Goal: Task Accomplishment & Management: Use online tool/utility

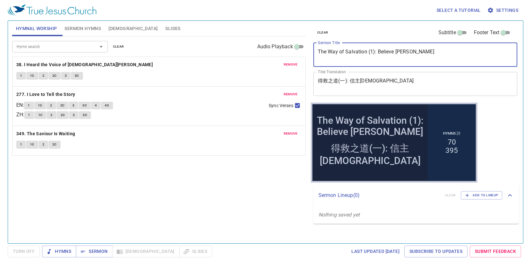
drag, startPoint x: 423, startPoint y: 50, endPoint x: 289, endPoint y: 43, distance: 134.6
click at [289, 43] on div "Hymnal Worship Sermon Hymns Bible Slides Hymn search Hymn search clear Audio Pl…" at bounding box center [266, 129] width 512 height 222
paste textarea "2): Be baptized"
type textarea "The Way of Salvation (2): Be baptized"
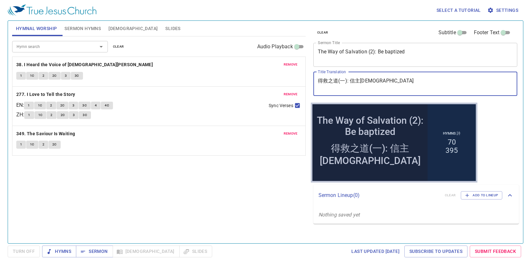
drag, startPoint x: 383, startPoint y: 80, endPoint x: 290, endPoint y: 79, distance: 93.2
click at [290, 79] on div "Hymnal Worship Sermon Hymns Bible Slides Hymn search Hymn search clear Audio Pl…" at bounding box center [266, 129] width 512 height 222
paste textarea "（二）：受洗"
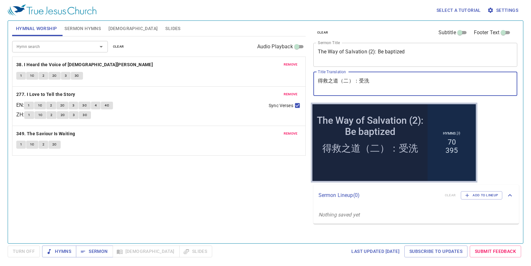
type textarea "得救之道（二）：受洗"
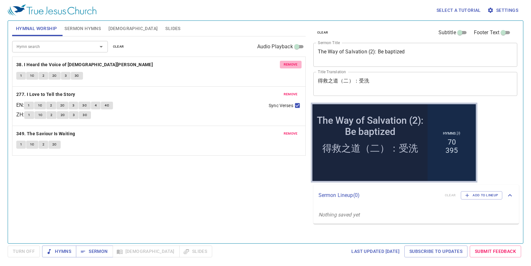
click at [288, 62] on span "remove" at bounding box center [291, 65] width 14 height 6
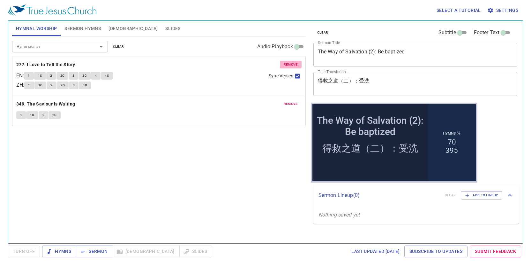
click at [288, 62] on span "remove" at bounding box center [291, 65] width 14 height 6
click at [288, 101] on span "remove" at bounding box center [291, 104] width 14 height 6
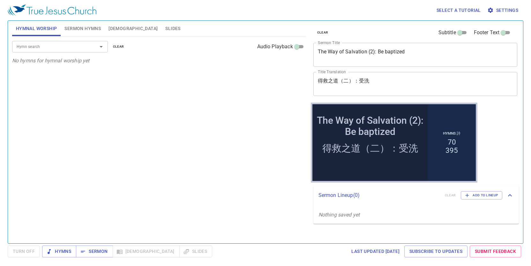
click at [84, 29] on span "Sermon Hymns" at bounding box center [82, 29] width 36 height 8
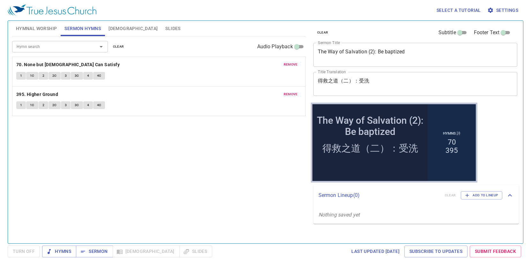
click at [297, 69] on div "remove 70. None but Christ Can Satisfy 1 1C 2 2C 3 3C 4 4C" at bounding box center [158, 71] width 293 height 29
click at [297, 66] on span "remove" at bounding box center [291, 65] width 14 height 6
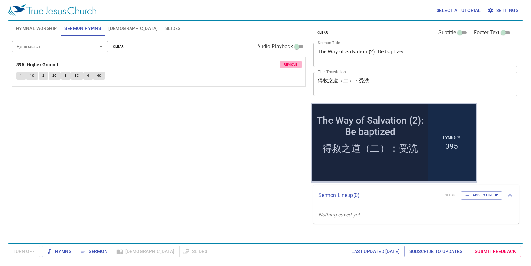
click at [297, 66] on span "remove" at bounding box center [291, 65] width 14 height 6
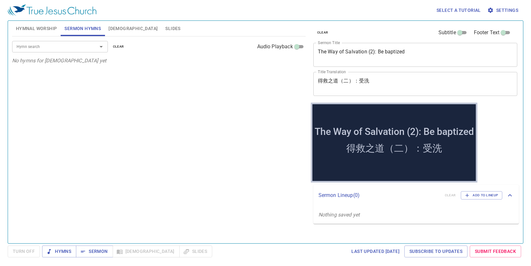
click at [70, 46] on input "Hymn search" at bounding box center [50, 46] width 73 height 7
click at [52, 30] on span "Hymnal Worship" at bounding box center [36, 29] width 41 height 8
click at [50, 50] on div "Hymn search" at bounding box center [60, 46] width 96 height 11
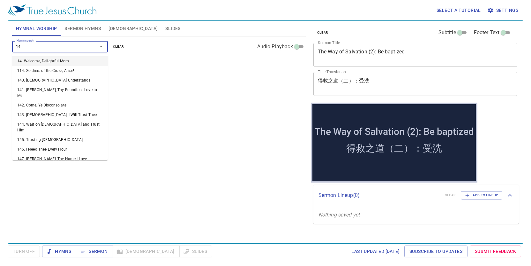
type input "144"
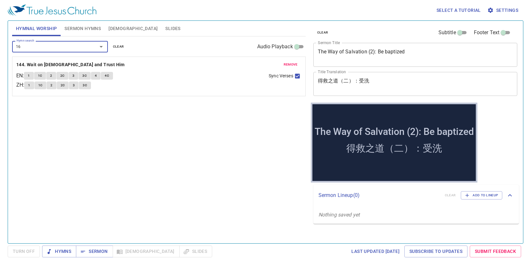
type input "165"
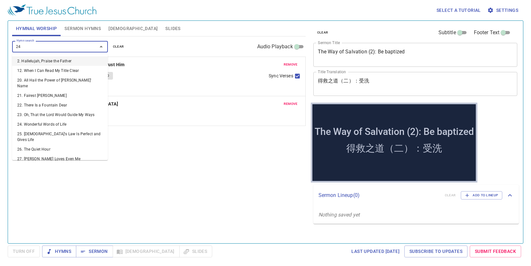
type input "244"
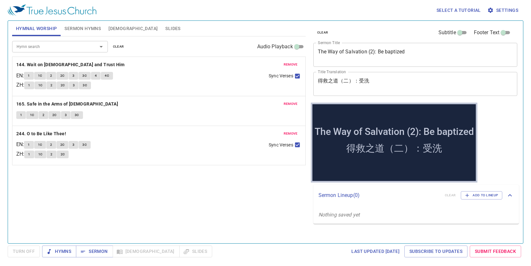
click at [358, 52] on textarea "The Way of Salvation (2): Be baptized" at bounding box center [415, 55] width 195 height 12
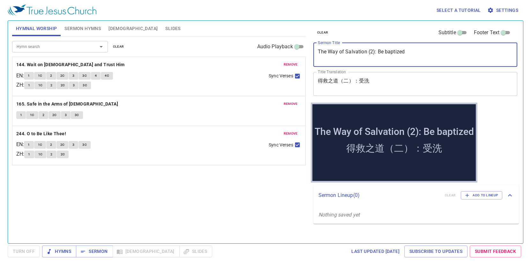
click at [359, 51] on textarea "The Way of Salvation (2): Be baptized" at bounding box center [415, 55] width 195 height 12
click at [347, 53] on textarea "The Way of Salvation (2): Be baptized" at bounding box center [415, 55] width 195 height 12
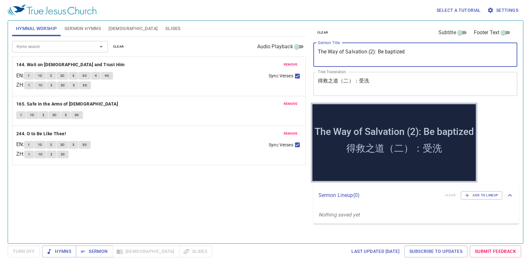
click at [347, 53] on textarea "The Way of Salvation (2): Be baptized" at bounding box center [415, 55] width 195 height 12
paste textarea "B"
type textarea "The Way of Salvation (2): Be Baptized"
click at [354, 79] on textarea "得救之道（二）：受洗" at bounding box center [415, 84] width 195 height 12
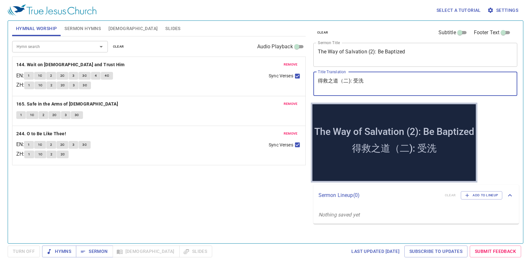
type textarea "得救之道（二): 受洗"
click at [396, 49] on textarea "The Way of Salvation (2): Be Baptized" at bounding box center [415, 55] width 195 height 12
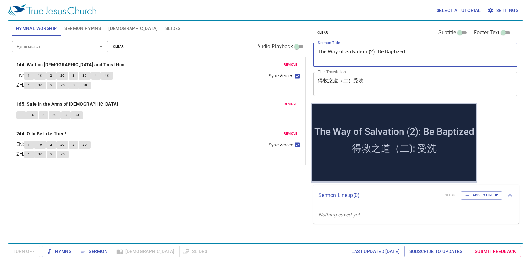
click at [396, 49] on textarea "The Way of Salvation (2): Be Baptized" at bounding box center [415, 55] width 195 height 12
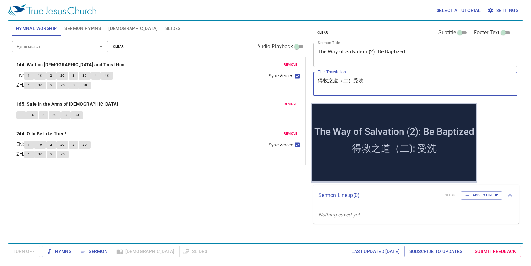
click at [354, 79] on textarea "得救之道（二): 受洗" at bounding box center [415, 84] width 195 height 12
click at [73, 28] on span "Sermon Hymns" at bounding box center [82, 29] width 36 height 8
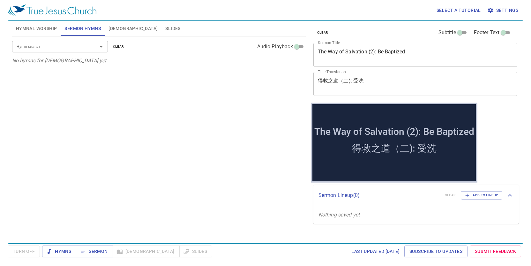
click at [65, 43] on input "Hymn search" at bounding box center [50, 46] width 73 height 7
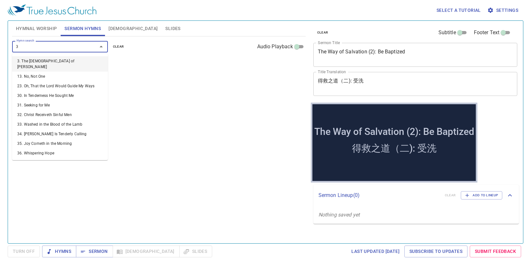
type input "39"
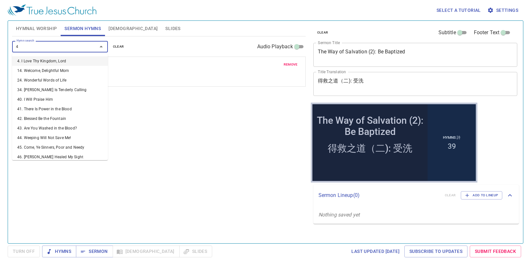
type input "41"
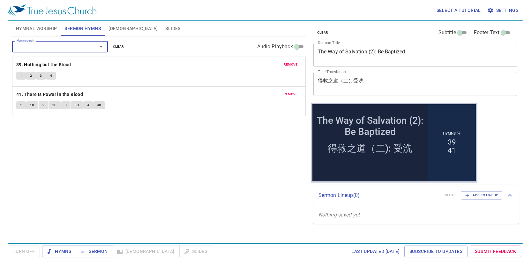
click at [42, 25] on span "Hymnal Worship" at bounding box center [36, 29] width 41 height 8
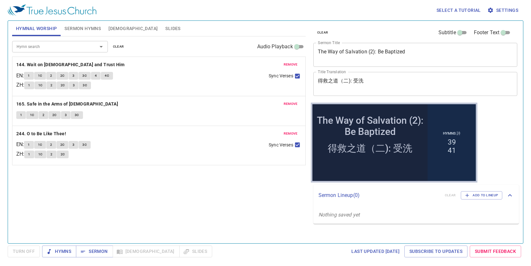
click at [83, 30] on span "Sermon Hymns" at bounding box center [82, 29] width 36 height 8
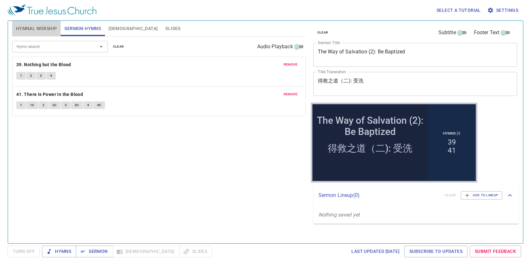
click at [47, 25] on span "Hymnal Worship" at bounding box center [36, 29] width 41 height 8
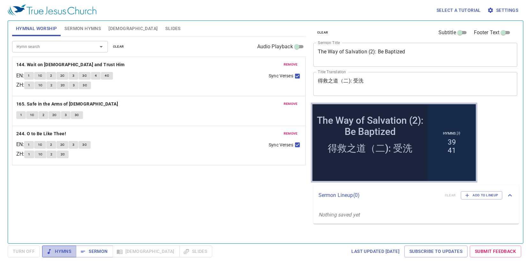
click at [61, 249] on span "Hymns" at bounding box center [59, 251] width 24 height 8
click at [25, 251] on span "Turn Off" at bounding box center [24, 251] width 22 height 8
click at [386, 52] on textarea "The Way of Salvation (2): Be Baptized" at bounding box center [415, 55] width 195 height 12
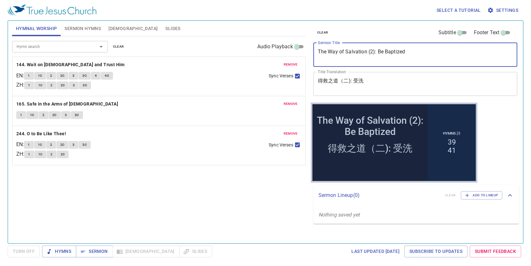
click at [386, 52] on textarea "The Way of Salvation (2): Be Baptized" at bounding box center [415, 55] width 195 height 12
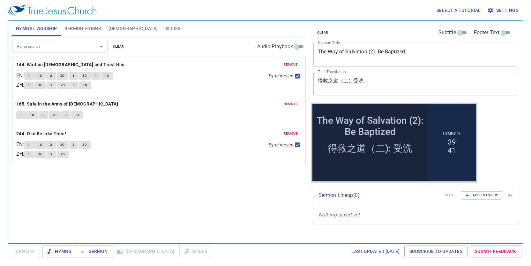
click at [351, 83] on textarea "得救之道（二): 受洗" at bounding box center [415, 84] width 195 height 12
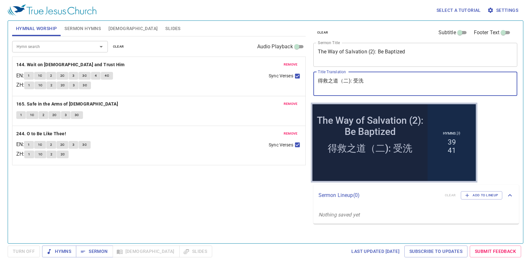
click at [351, 83] on textarea "得救之道（二): 受洗" at bounding box center [415, 84] width 195 height 12
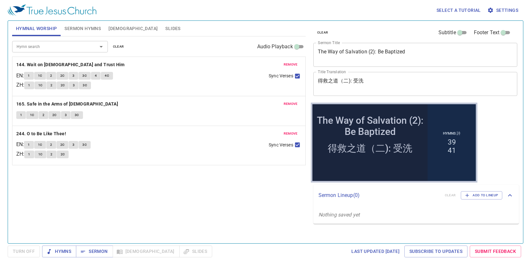
click at [154, 206] on div "Hymn search Hymn search clear Audio Playback remove 144. Wait on God and Trust …" at bounding box center [159, 136] width 294 height 201
click at [69, 248] on span "Hymns" at bounding box center [59, 251] width 24 height 8
click at [75, 65] on b "144. Wait on God and Trust Him" at bounding box center [70, 65] width 109 height 8
click at [29, 73] on button "1" at bounding box center [29, 76] width 10 height 8
click at [38, 77] on button "1C" at bounding box center [40, 76] width 12 height 8
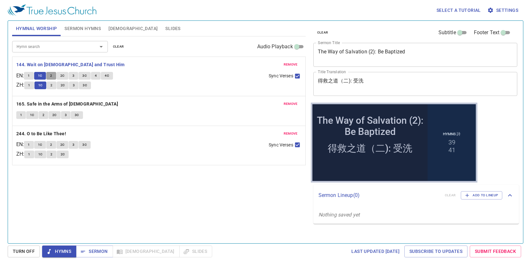
click at [56, 76] on button "2" at bounding box center [51, 76] width 10 height 8
click at [64, 75] on span "2C" at bounding box center [62, 76] width 4 height 6
click at [78, 75] on button "3" at bounding box center [74, 76] width 10 height 8
click at [87, 72] on button "3C" at bounding box center [85, 76] width 12 height 8
click at [100, 77] on button "4" at bounding box center [96, 76] width 10 height 8
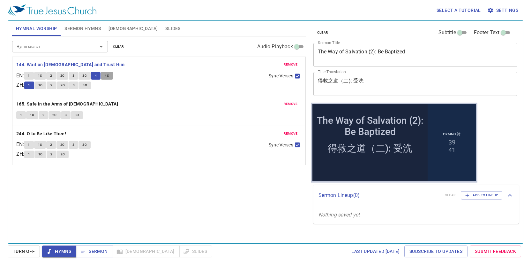
click at [108, 77] on span "4C" at bounding box center [107, 76] width 4 height 6
click at [74, 101] on b "165. Safe in the Arms of Jesus" at bounding box center [67, 104] width 102 height 8
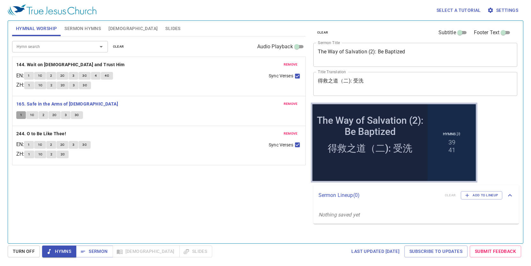
click at [22, 112] on span "1" at bounding box center [21, 115] width 2 height 6
click at [34, 116] on span "1C" at bounding box center [32, 115] width 4 height 6
click at [43, 115] on span "2" at bounding box center [43, 115] width 2 height 6
click at [54, 116] on span "2C" at bounding box center [54, 115] width 4 height 6
click at [65, 115] on span "3" at bounding box center [66, 115] width 2 height 6
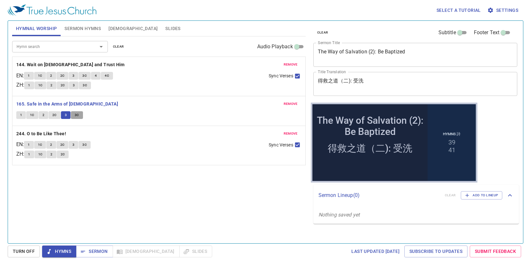
click at [75, 115] on span "3C" at bounding box center [77, 115] width 4 height 6
click at [61, 133] on b "244. O to Be Like Thee!" at bounding box center [41, 134] width 50 height 8
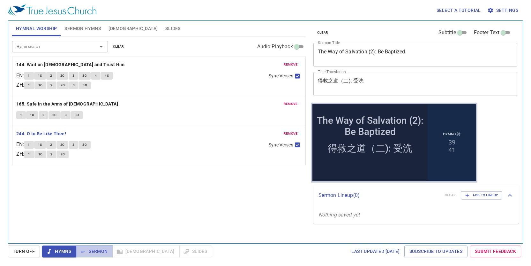
click at [99, 247] on span "Sermon" at bounding box center [94, 251] width 26 height 8
click at [70, 25] on span "Sermon Hymns" at bounding box center [82, 29] width 36 height 8
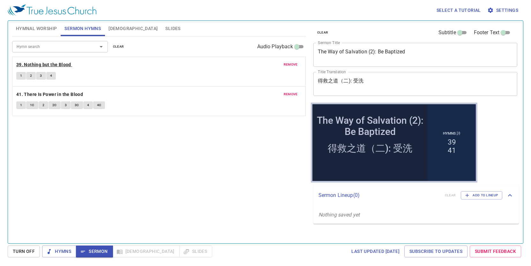
click at [59, 62] on b "39. Nothing but the Blood" at bounding box center [43, 65] width 55 height 8
click at [21, 74] on span "1" at bounding box center [21, 76] width 2 height 6
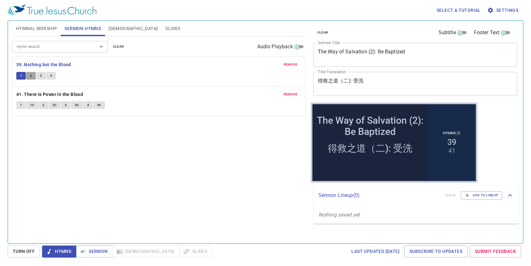
click at [29, 74] on button "2" at bounding box center [31, 76] width 10 height 8
click at [42, 74] on button "3" at bounding box center [41, 76] width 10 height 8
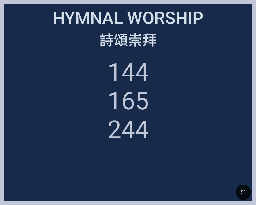
drag, startPoint x: 247, startPoint y: 194, endPoint x: 303, endPoint y: 215, distance: 59.6
click at [247, 194] on icon "button" at bounding box center [243, 192] width 8 height 8
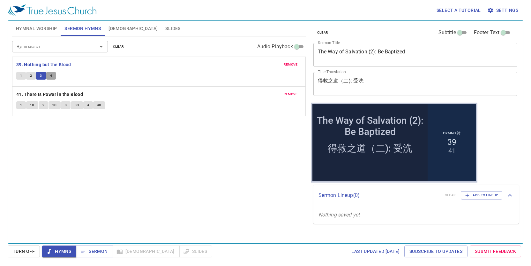
click at [49, 76] on button "4" at bounding box center [51, 76] width 10 height 8
click at [86, 248] on span "Sermon" at bounding box center [94, 251] width 26 height 8
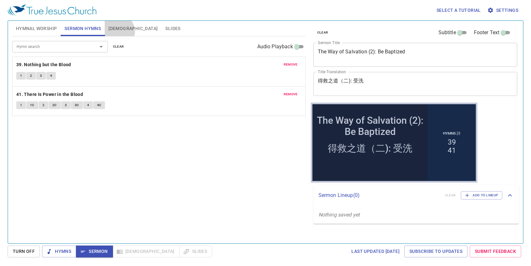
click at [118, 31] on span "[DEMOGRAPHIC_DATA]" at bounding box center [133, 29] width 49 height 8
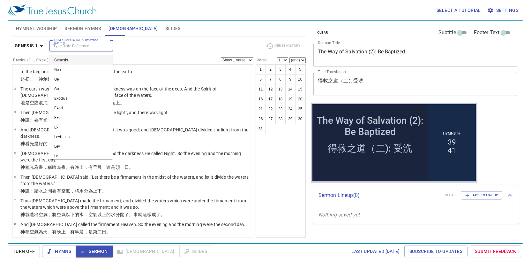
click at [79, 45] on input "[DEMOGRAPHIC_DATA] Reference (Ctrl + /)" at bounding box center [75, 45] width 49 height 7
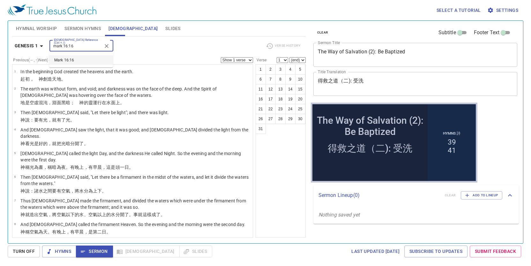
type input "mark 16:16"
select select "16"
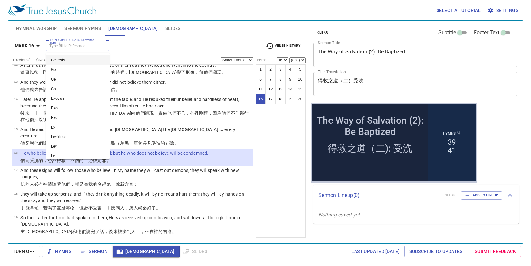
click at [92, 45] on input "[DEMOGRAPHIC_DATA] Reference (Ctrl + /)" at bounding box center [72, 45] width 49 height 7
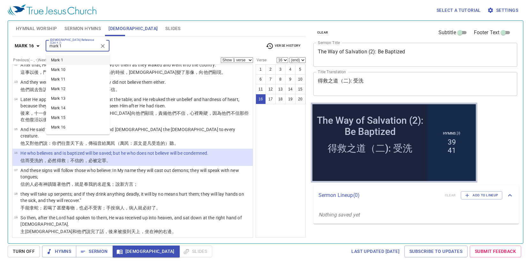
type input "mark 1"
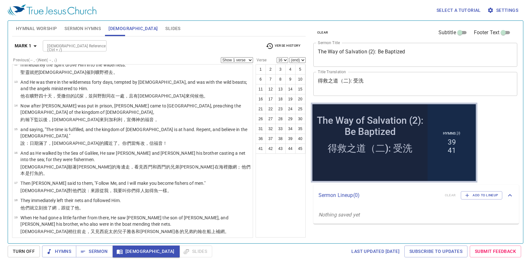
scroll to position [0, 0]
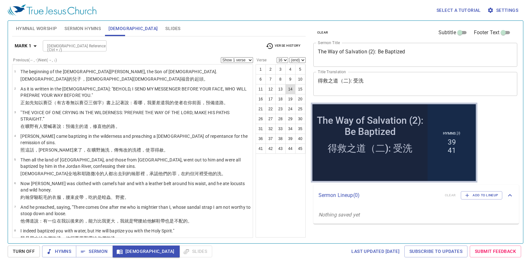
click at [290, 89] on button "14" at bounding box center [290, 89] width 10 height 10
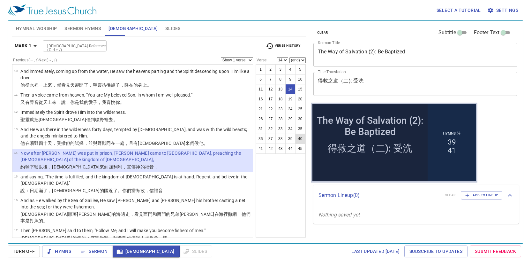
click at [300, 140] on button "40" at bounding box center [300, 138] width 10 height 10
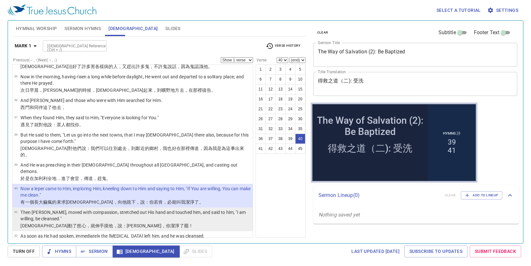
scroll to position [754, 0]
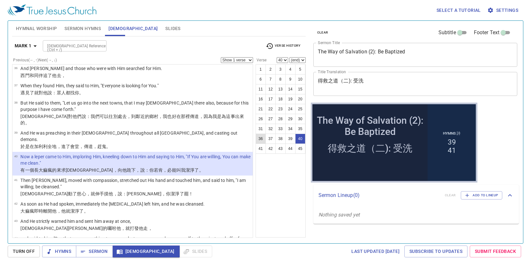
click at [261, 143] on button "36" at bounding box center [261, 138] width 10 height 10
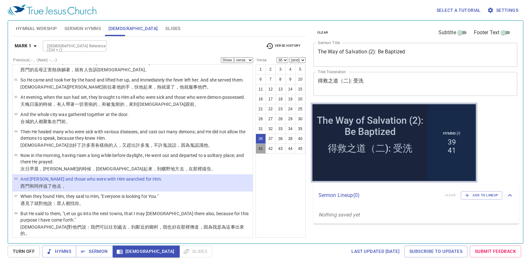
click at [262, 151] on button "41" at bounding box center [261, 148] width 10 height 10
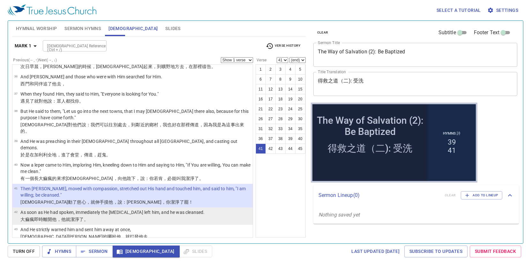
click at [203, 207] on li "42 As soon as He had spoken, immediately the leprosy left him, and he was clean…" at bounding box center [132, 215] width 240 height 17
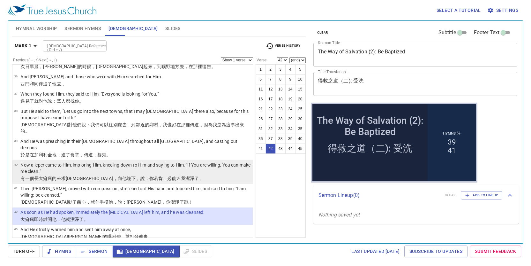
click at [160, 162] on td "Now a leper came to Him, imploring Him, kneeling down to Him and saying to Him,…" at bounding box center [135, 169] width 230 height 14
select select "40"
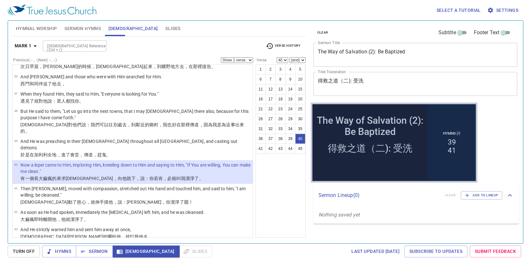
click at [70, 42] on input "[DEMOGRAPHIC_DATA] Reference (Ctrl + /)" at bounding box center [69, 45] width 49 height 7
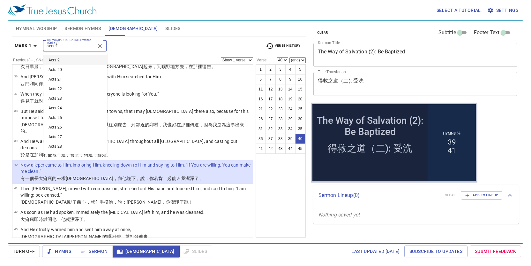
type input "acts 2"
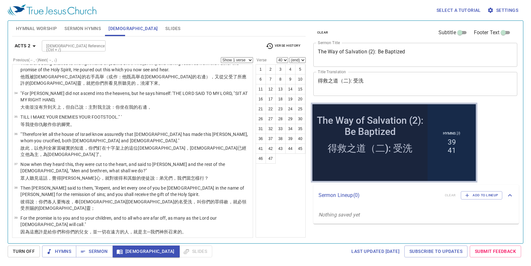
scroll to position [0, 0]
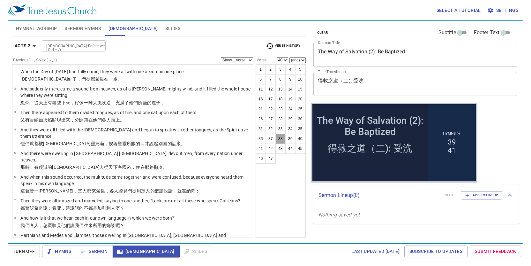
click at [280, 141] on button "38" at bounding box center [280, 138] width 10 height 10
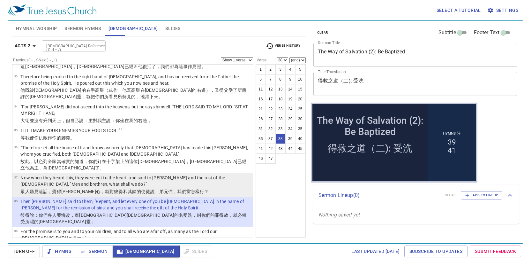
click at [187, 174] on p "Now when they heard this, they were cut to the heart, and said to Peter and the…" at bounding box center [135, 180] width 230 height 13
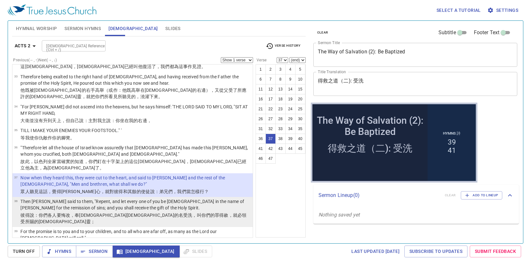
click at [217, 198] on p "Then Peter said to them, "Repent, and let every one of you be baptized in the n…" at bounding box center [135, 204] width 230 height 13
select select "38"
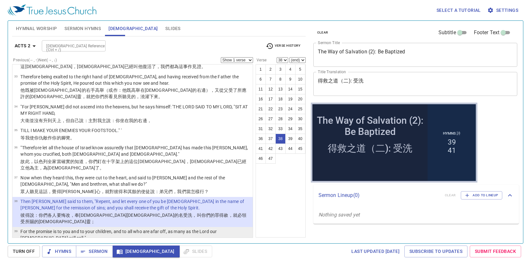
scroll to position [764, 0]
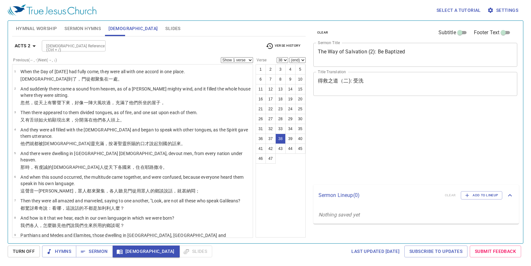
select select "38"
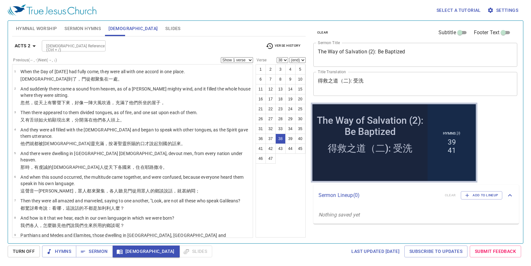
scroll to position [764, 0]
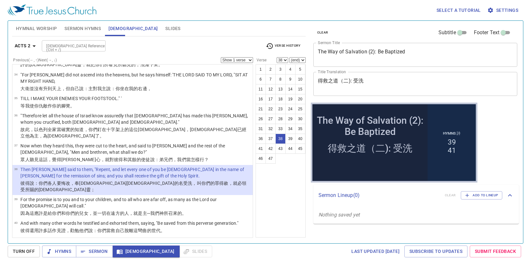
click at [87, 44] on input "[DEMOGRAPHIC_DATA] Reference (Ctrl + /)" at bounding box center [68, 45] width 49 height 7
type input "heb 9"
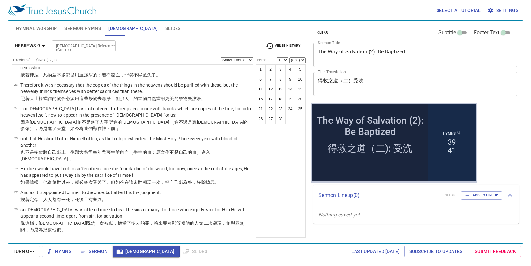
scroll to position [0, 0]
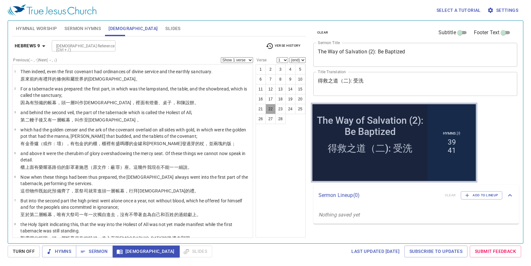
click at [270, 112] on button "22" at bounding box center [271, 109] width 10 height 10
select select "22"
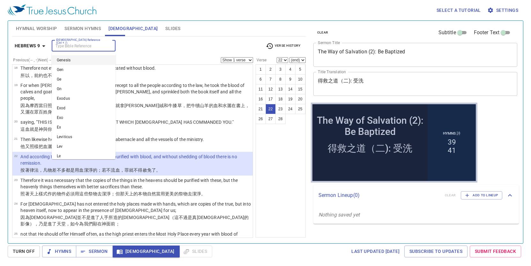
click at [97, 48] on input "[DEMOGRAPHIC_DATA] Reference (Ctrl + /)" at bounding box center [78, 45] width 49 height 7
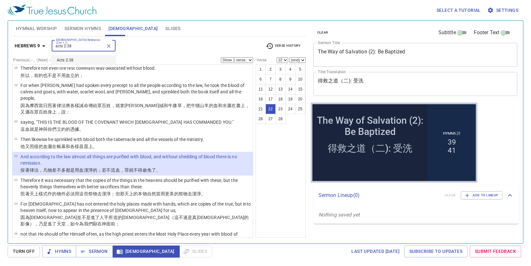
type input "acts 2:38"
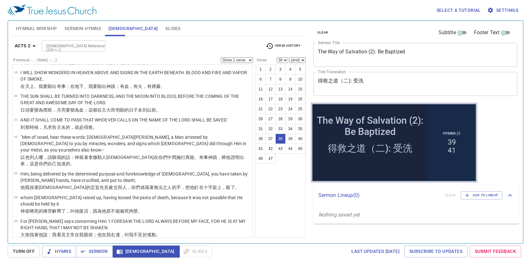
scroll to position [732, 0]
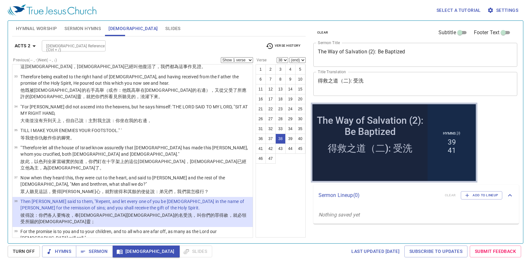
click at [282, 49] on span "Verse History" at bounding box center [283, 46] width 34 height 8
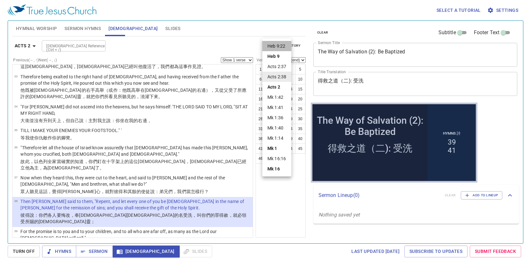
click at [285, 44] on li "Heb 9:22" at bounding box center [276, 46] width 29 height 10
select select "22"
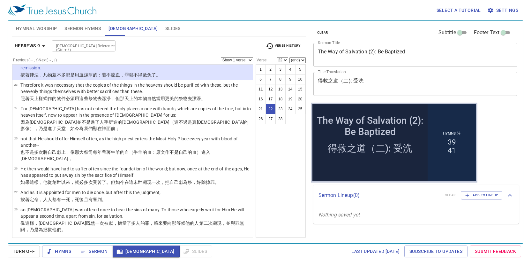
scroll to position [468, 0]
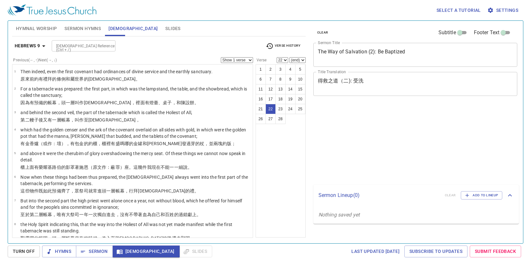
select select "22"
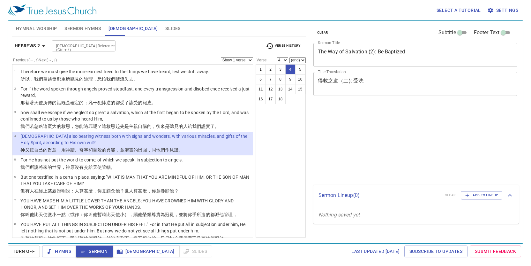
select select "4"
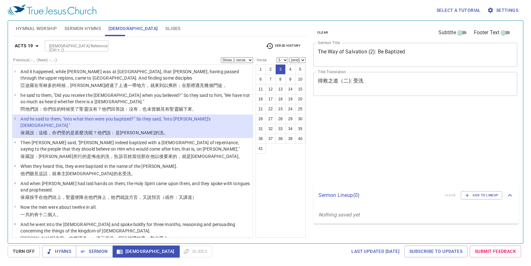
select select "3"
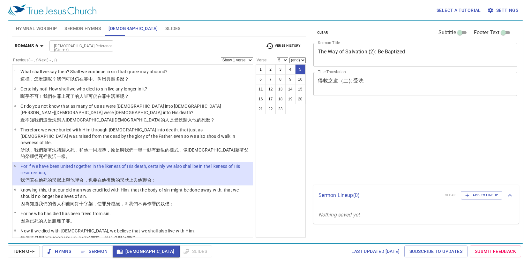
select select "5"
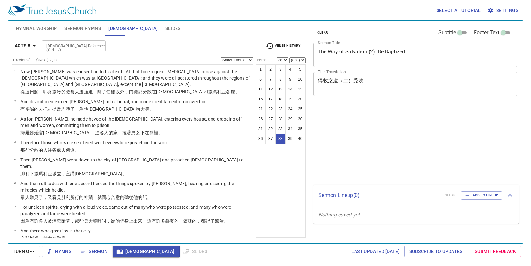
select select "38"
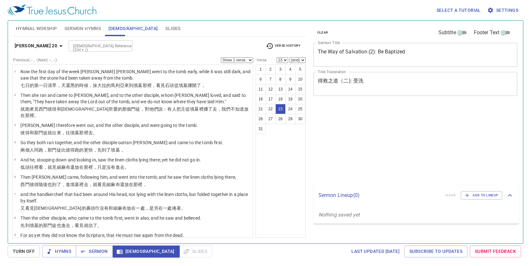
select select "23"
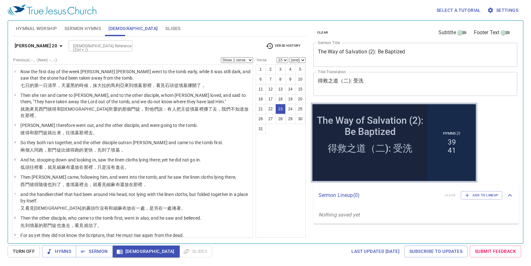
scroll to position [372, 0]
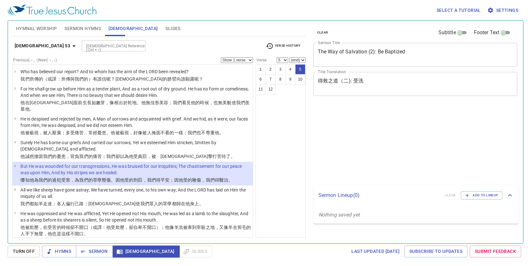
select select "5"
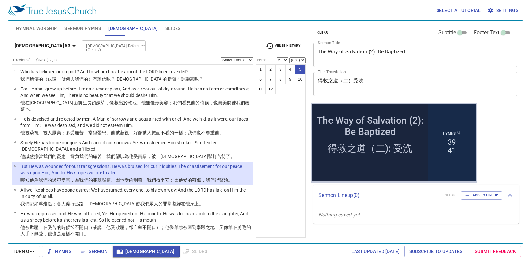
scroll to position [32, 0]
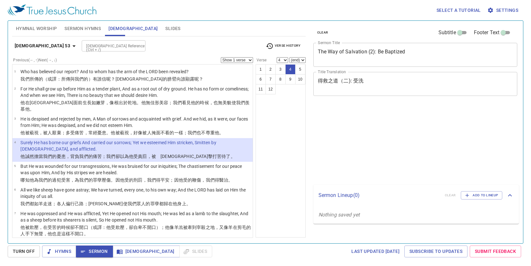
select select "4"
